Goal: Use online tool/utility: Use online tool/utility

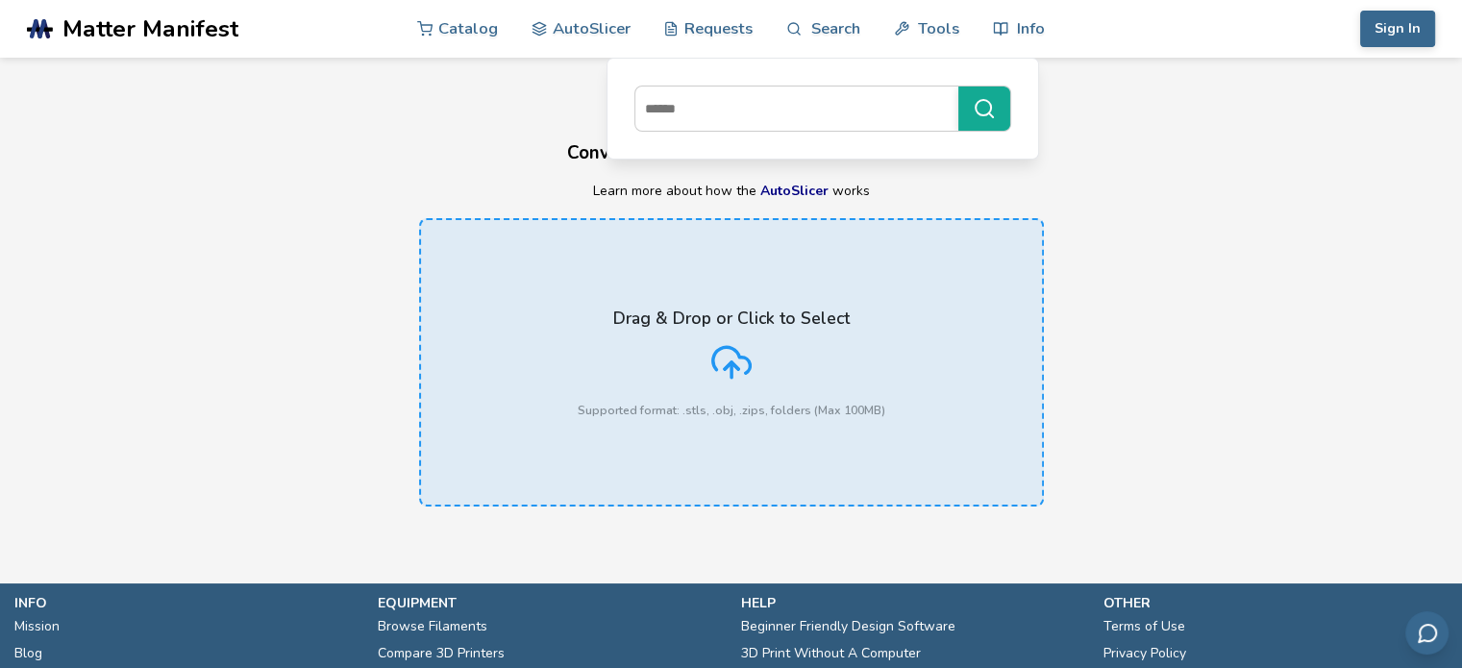
click at [695, 390] on div "Drag & Drop or Click to Select Supported format: .stls, .obj, .zips, folders (M…" at bounding box center [732, 363] width 308 height 109
click at [0, 0] on input "Drag & Drop or Click to Select Supported format: .stls, .obj, .zips, folders (M…" at bounding box center [0, 0] width 0 height 0
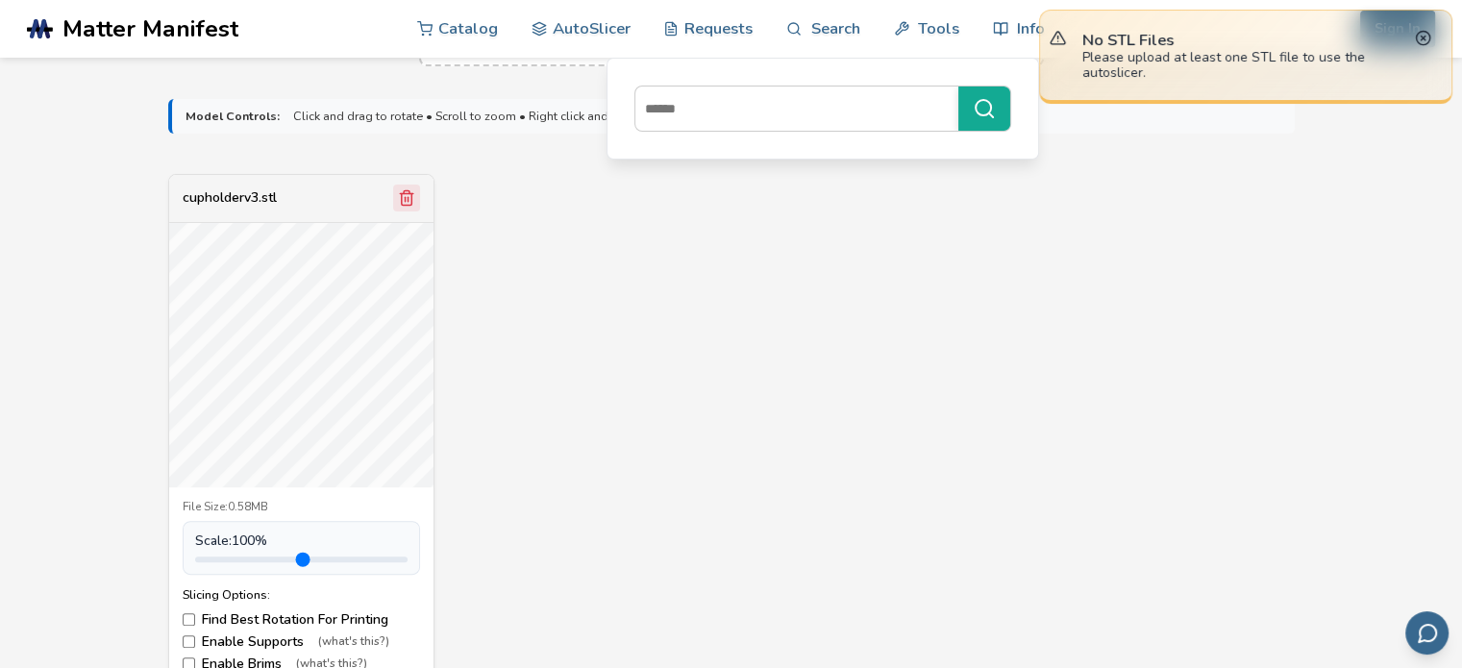
scroll to position [481, 0]
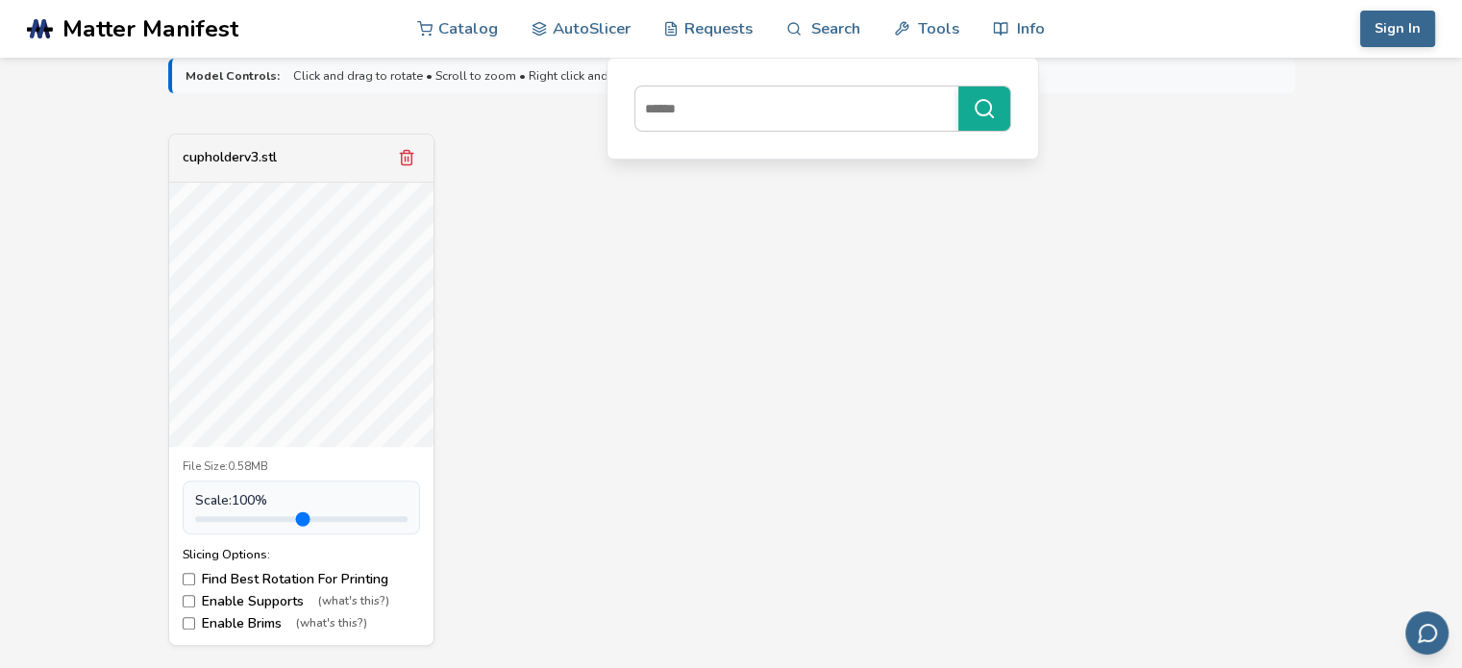
click at [211, 576] on label "Find Best Rotation For Printing" at bounding box center [301, 579] width 237 height 15
click at [214, 598] on label "Enable Supports (what's this?)" at bounding box center [301, 601] width 237 height 15
click at [236, 622] on label "Enable Brims (what's this?)" at bounding box center [301, 623] width 237 height 15
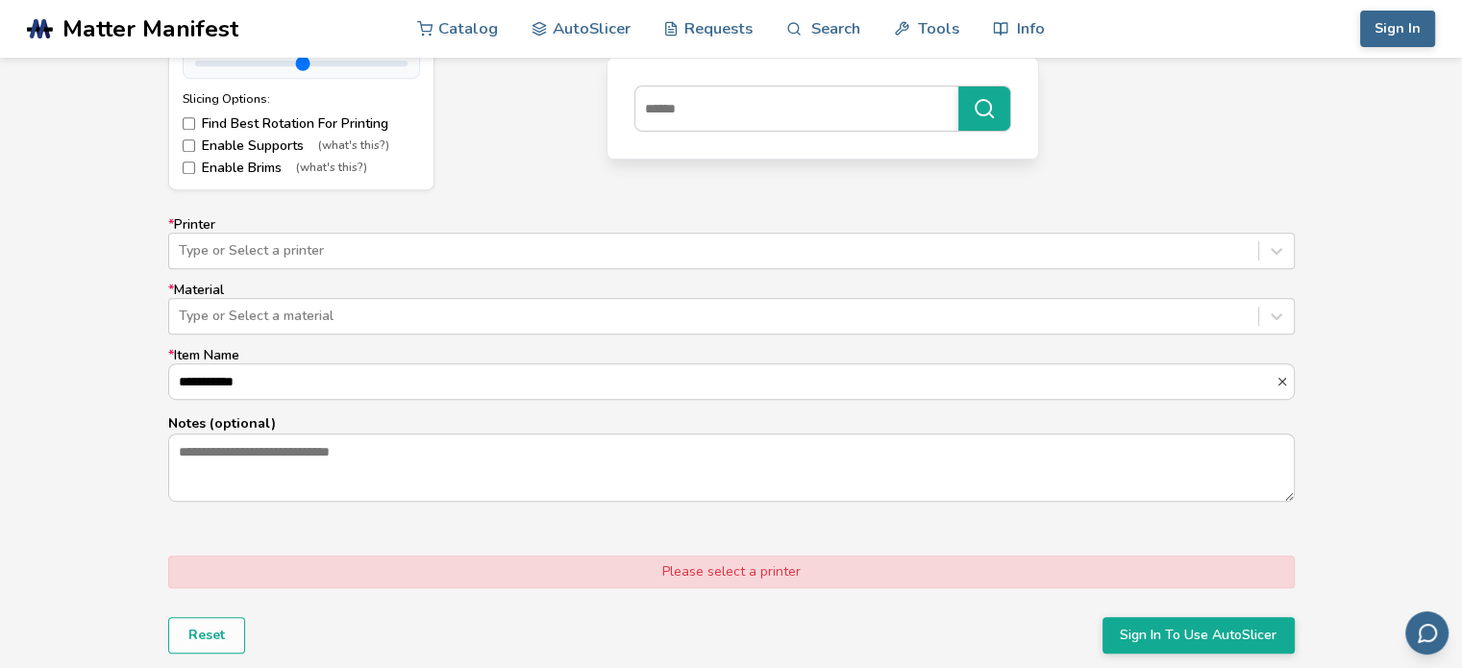
scroll to position [934, 0]
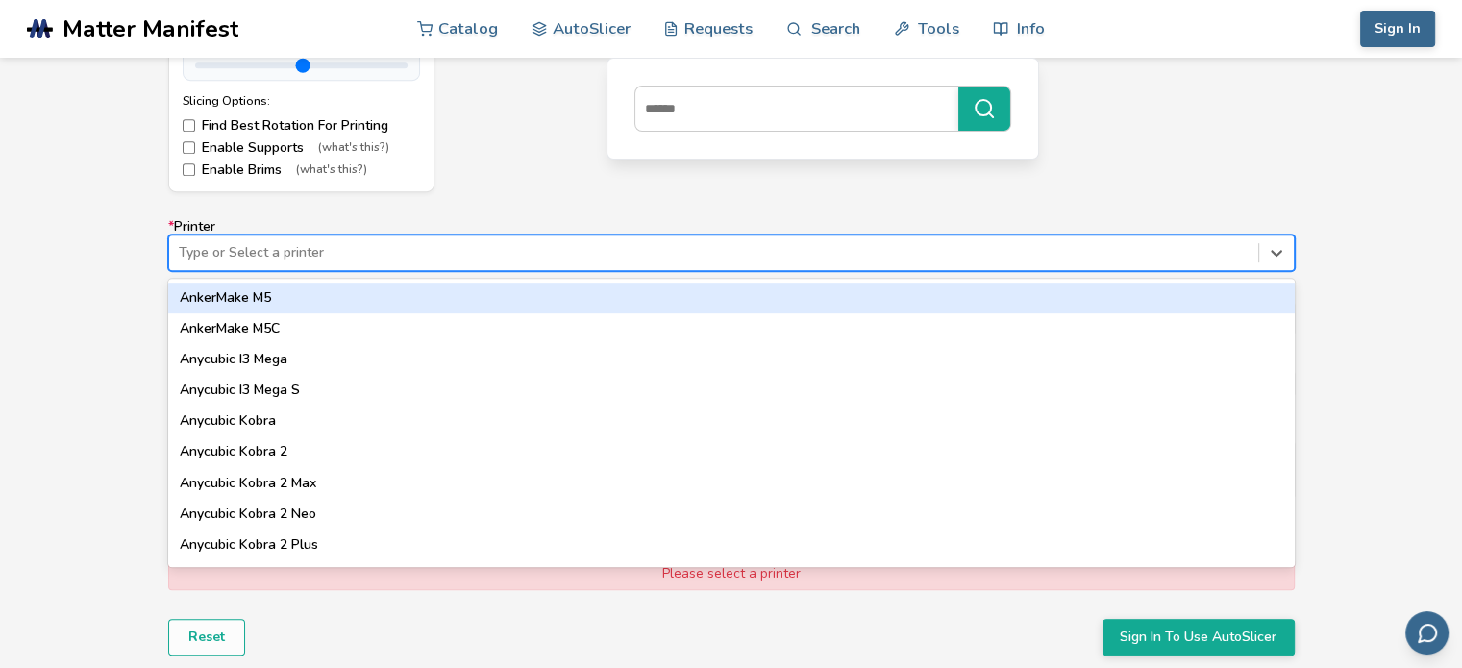
click at [321, 261] on div "Type or Select a printer" at bounding box center [713, 252] width 1089 height 27
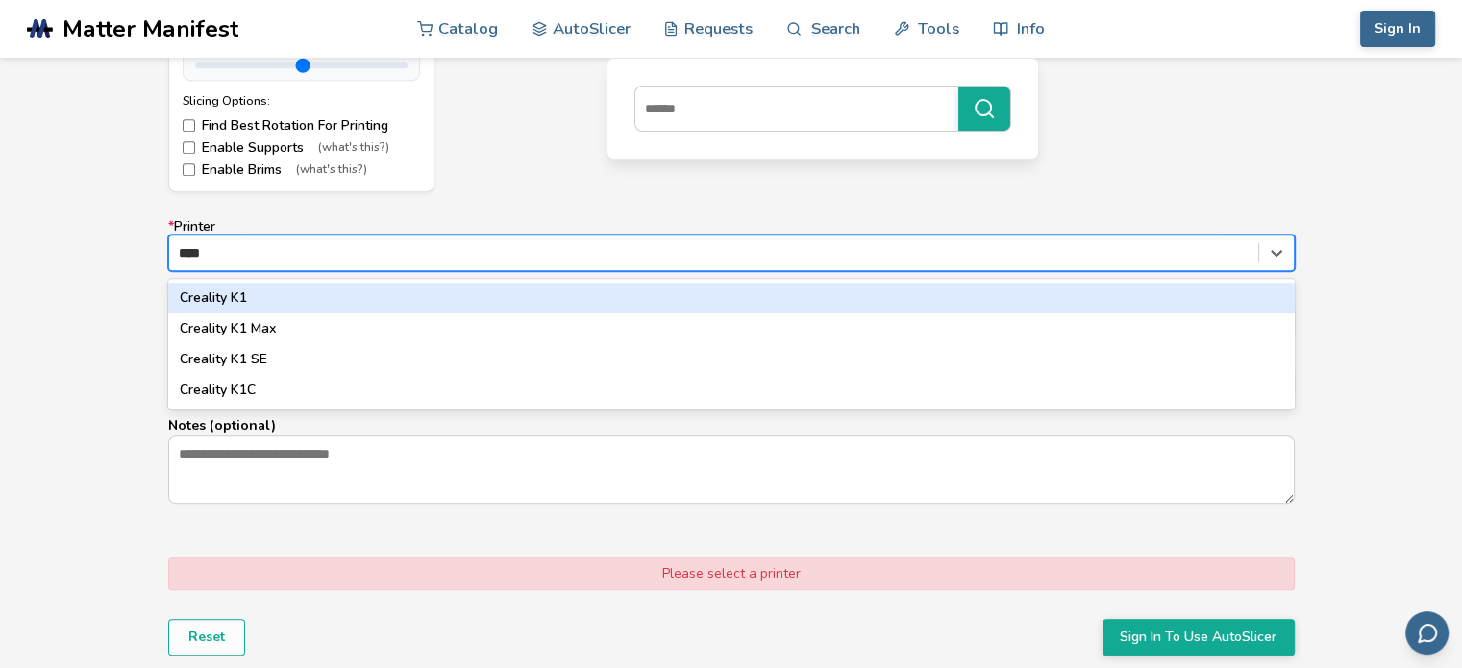
type input "*****"
click at [315, 303] on div "Creality K1" at bounding box center [731, 298] width 1127 height 31
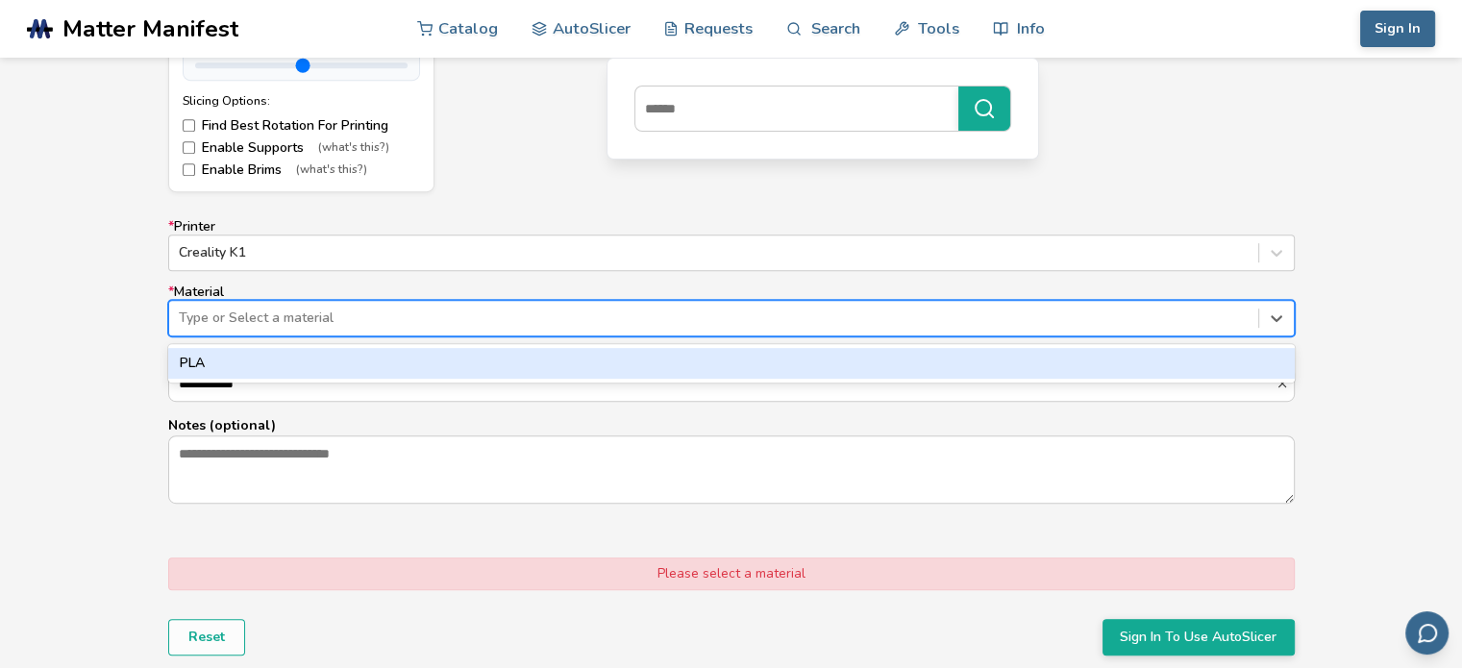
click at [304, 319] on div at bounding box center [714, 318] width 1070 height 19
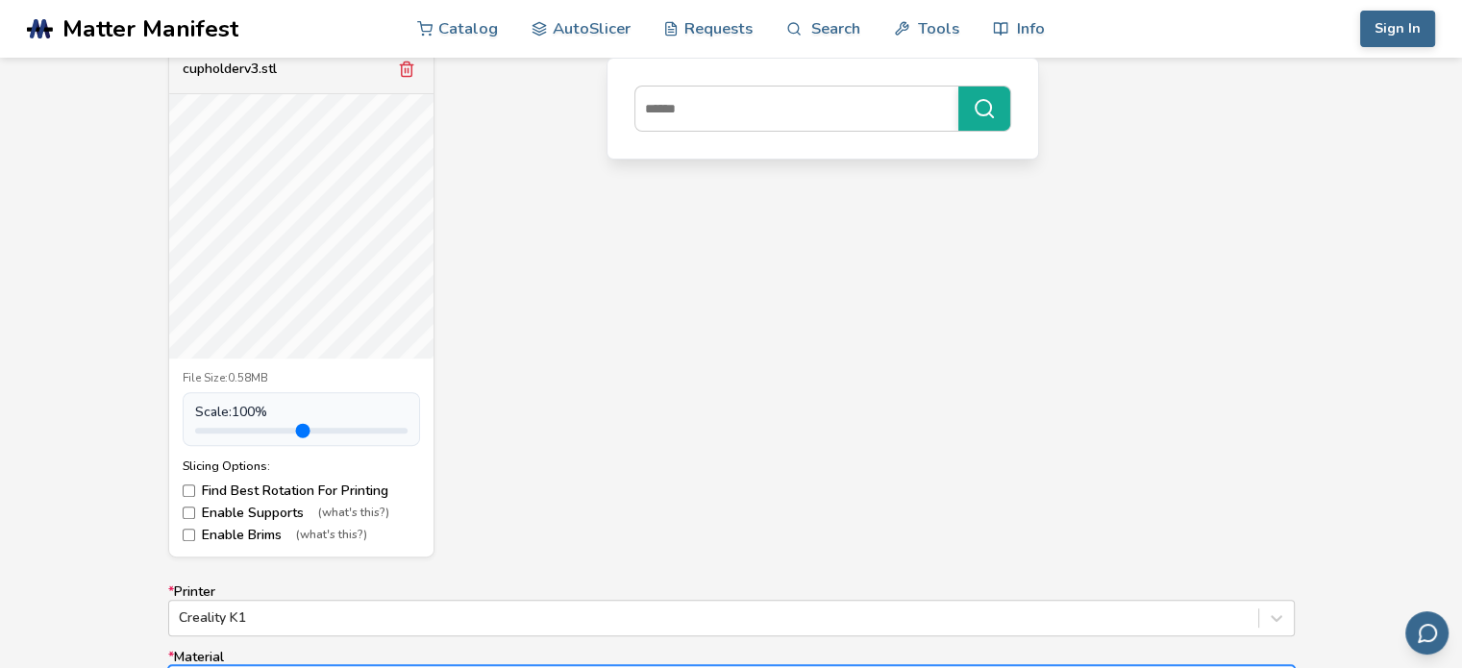
scroll to position [569, 0]
